Goal: Task Accomplishment & Management: Use online tool/utility

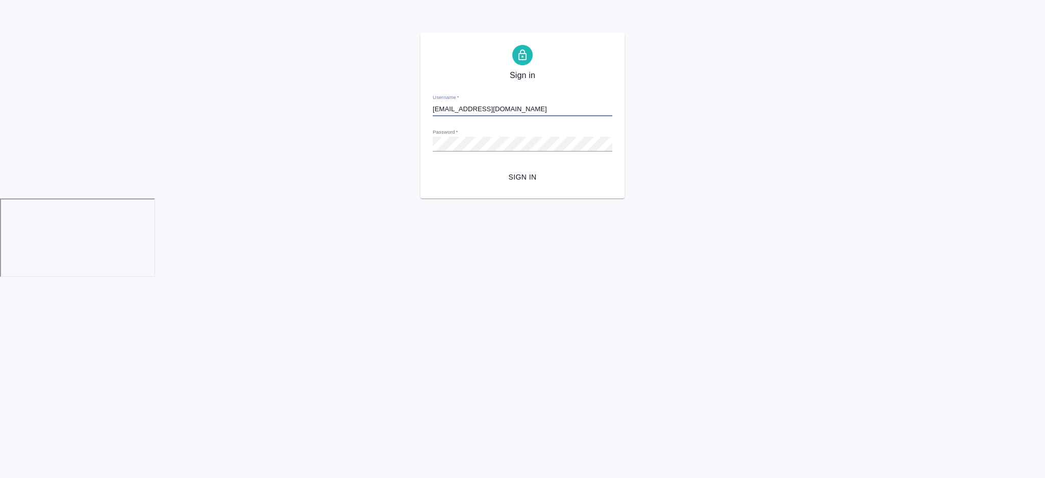
click at [509, 113] on input "r_bs@awatera.com" at bounding box center [523, 109] width 180 height 14
type input "a.chekhalkova@awatera.com"
click at [561, 168] on button "Sign in" at bounding box center [523, 177] width 180 height 19
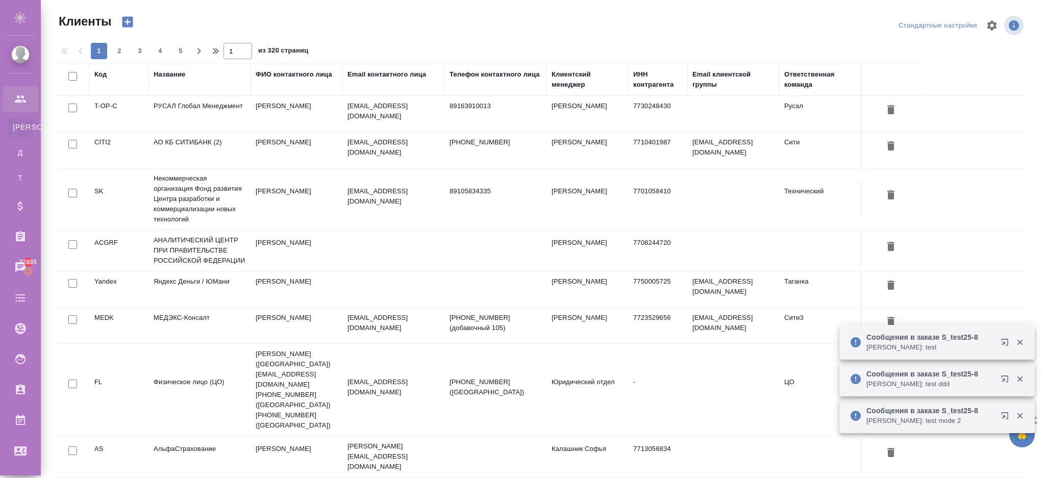
select select "RU"
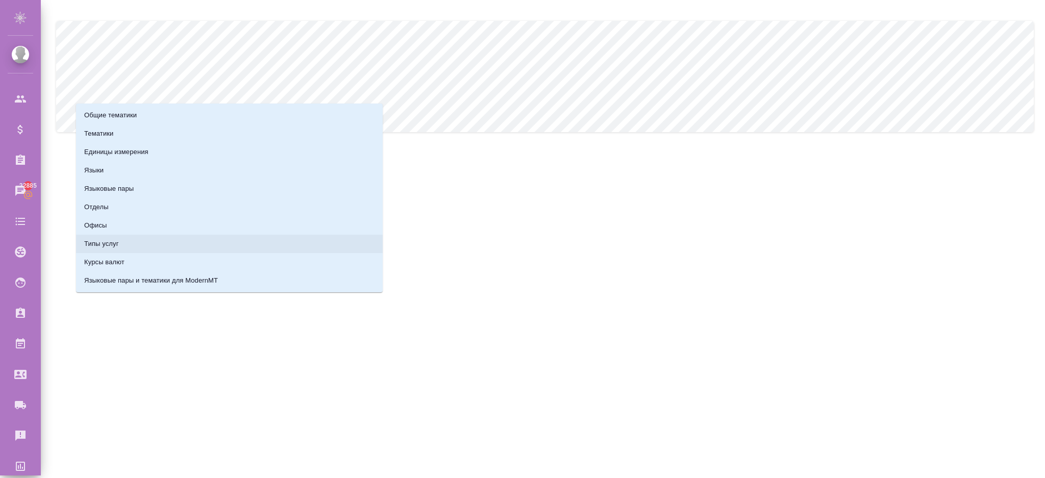
click at [136, 246] on li "Типы услуг" at bounding box center [229, 244] width 307 height 18
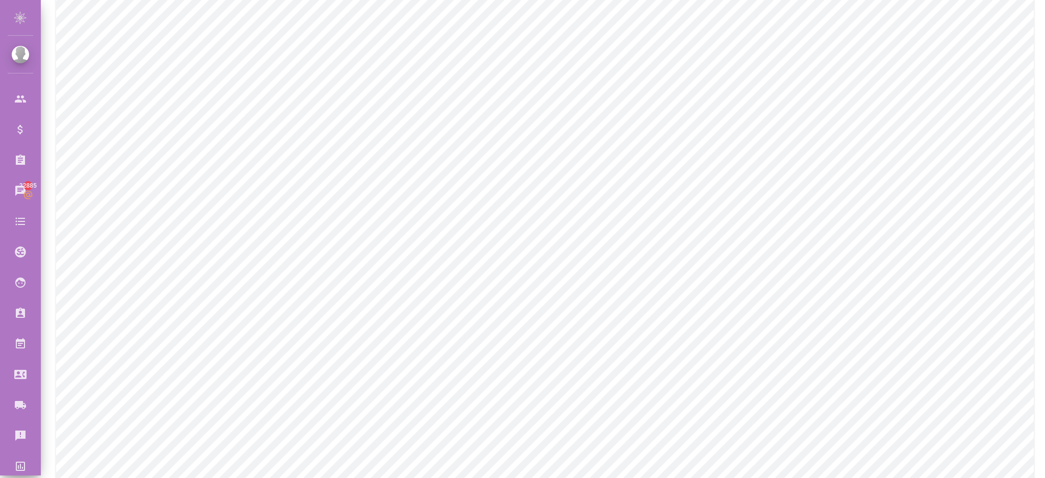
scroll to position [554, 0]
type input "dtp"
type input "Верстка"
checkbox input "true"
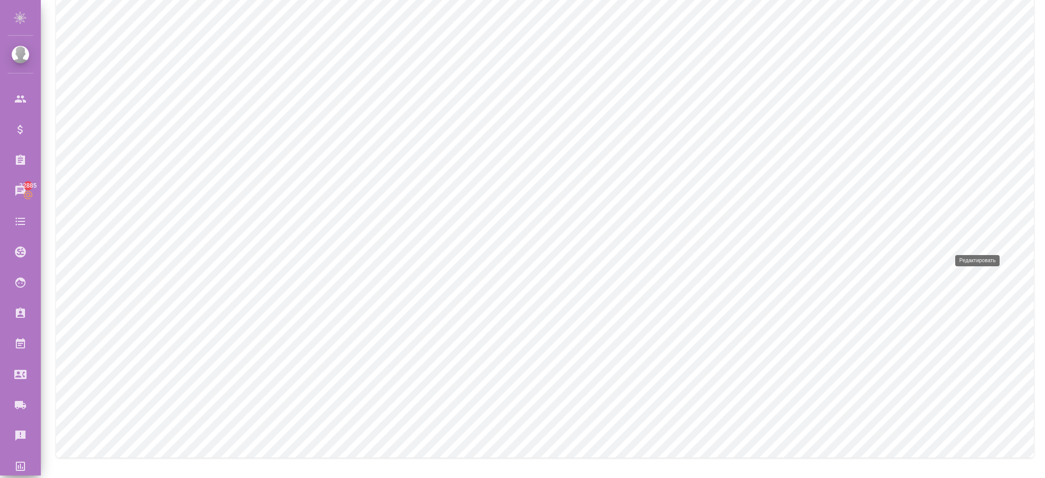
checkbox input "true"
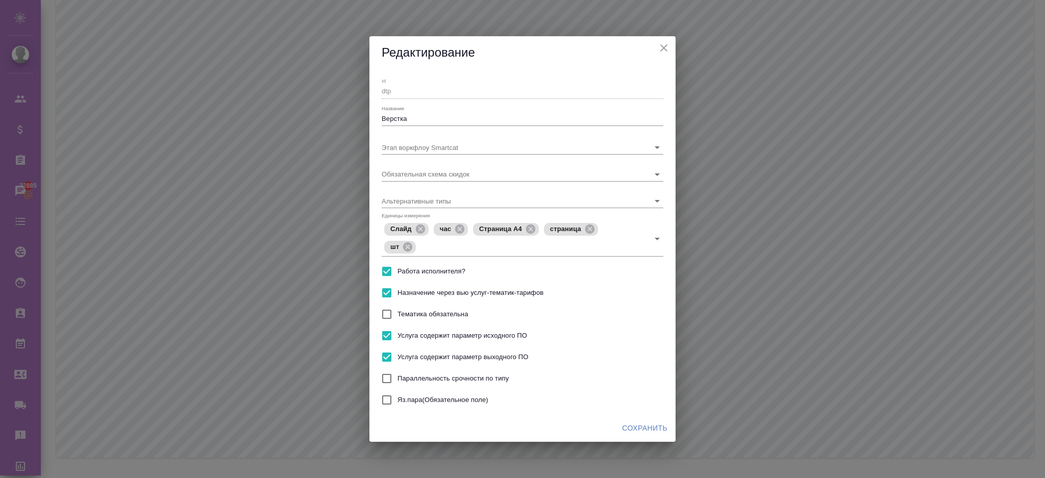
click at [664, 52] on icon "close" at bounding box center [664, 48] width 12 height 12
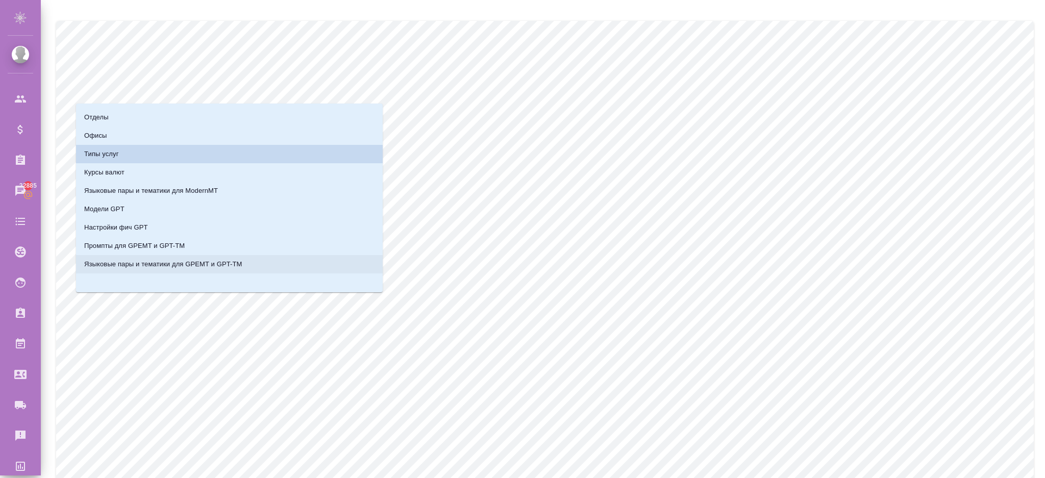
scroll to position [21, 0]
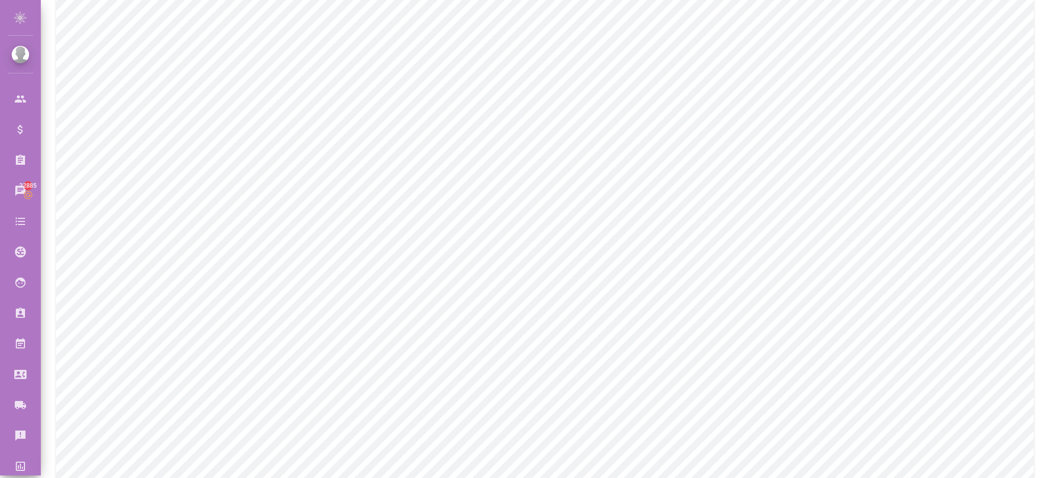
scroll to position [68, 0]
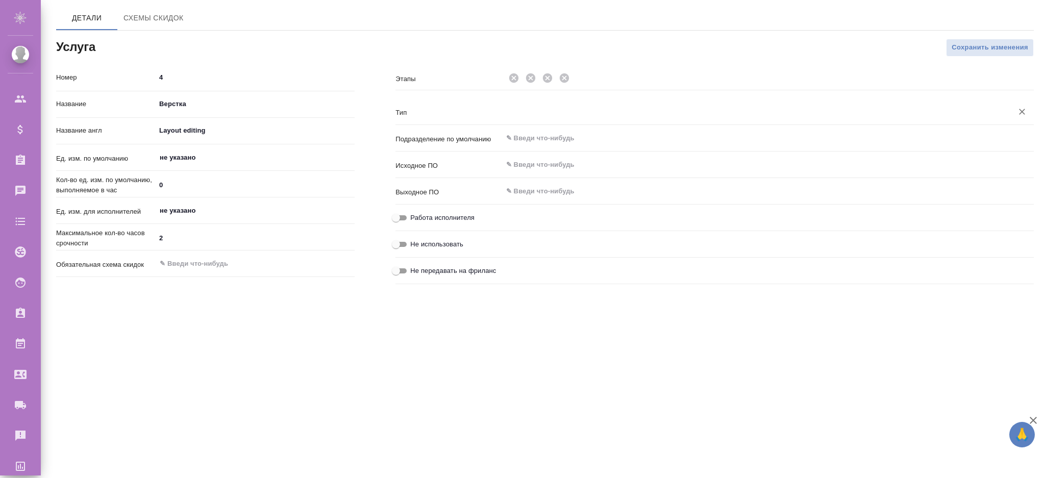
type input "Верстка"
